Goal: Find specific page/section: Find specific page/section

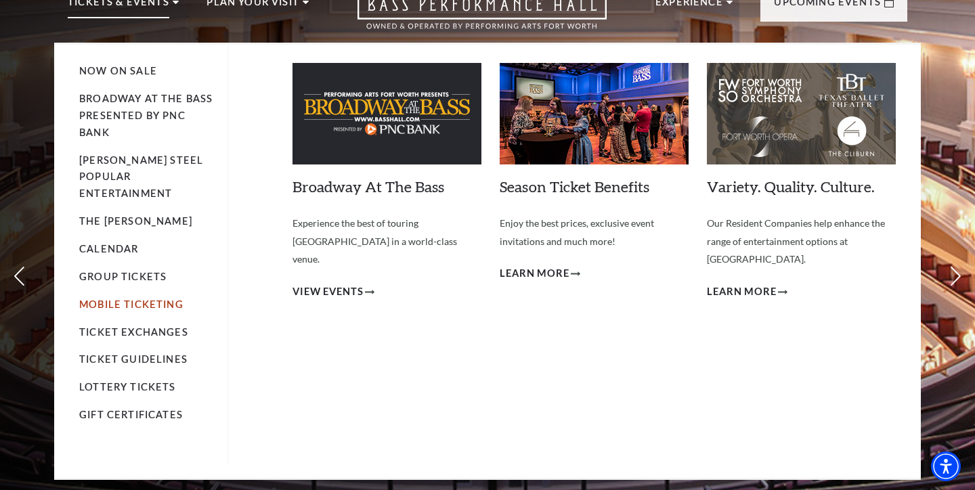
scroll to position [96, 0]
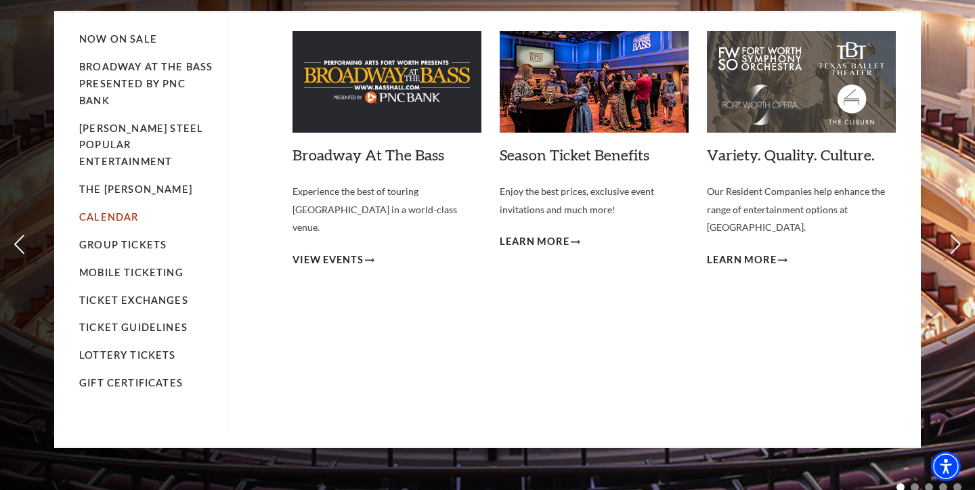
click at [126, 211] on link "Calendar" at bounding box center [108, 217] width 59 height 12
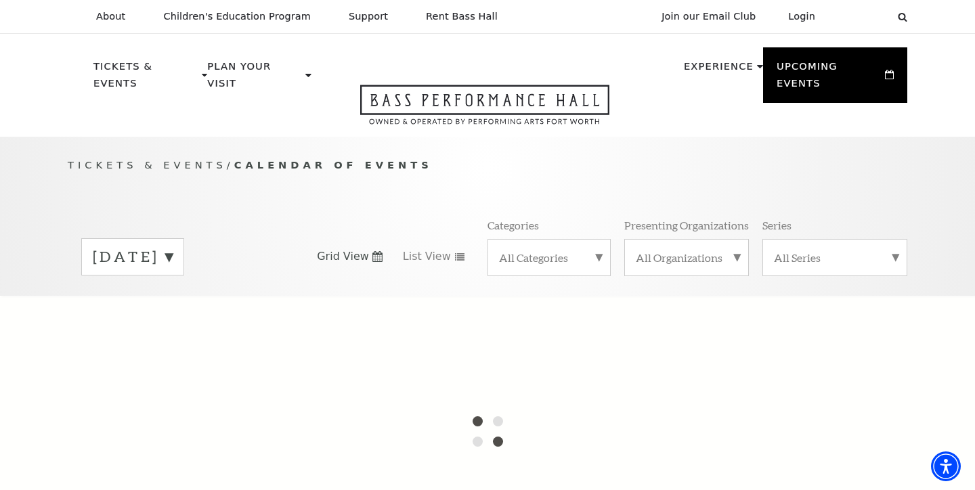
scroll to position [53, 0]
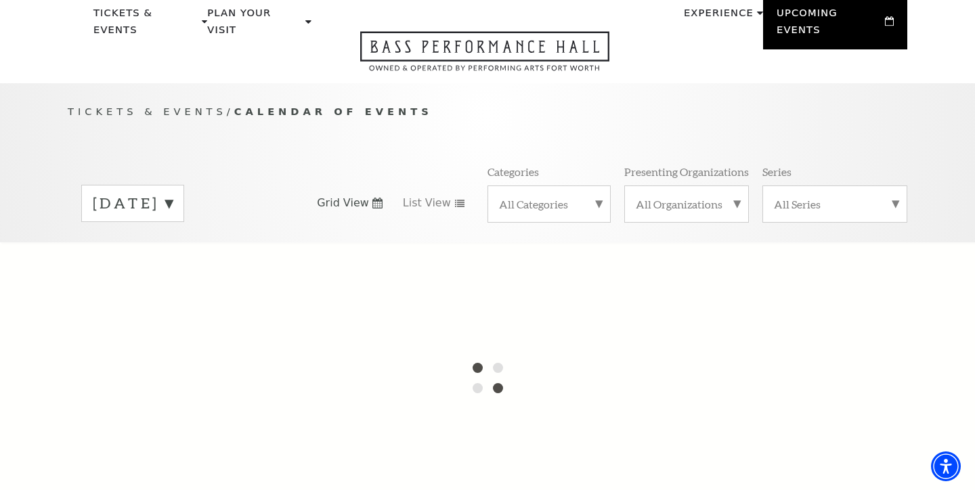
click at [553, 197] on label "All Categories" at bounding box center [549, 204] width 100 height 14
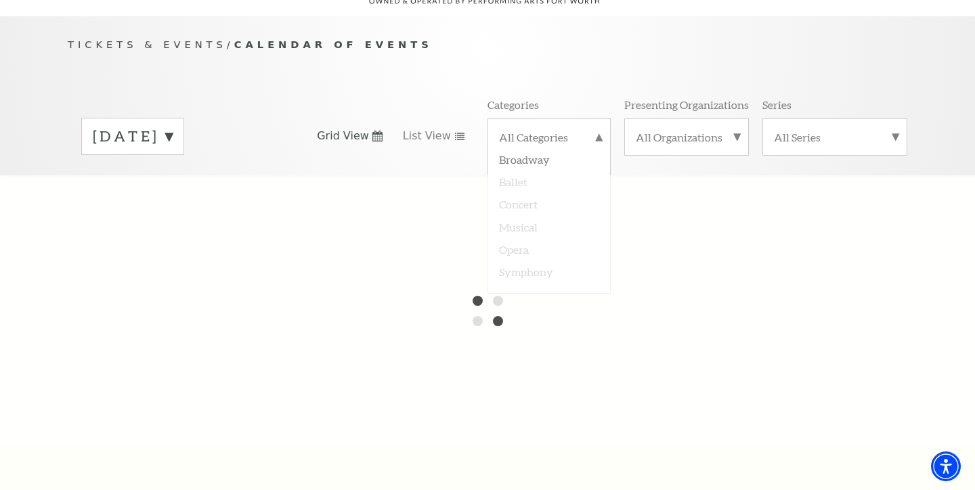
scroll to position [122, 0]
click at [520, 187] on div at bounding box center [487, 309] width 975 height 271
click at [312, 274] on div at bounding box center [487, 309] width 975 height 271
